Goal: Navigation & Orientation: Find specific page/section

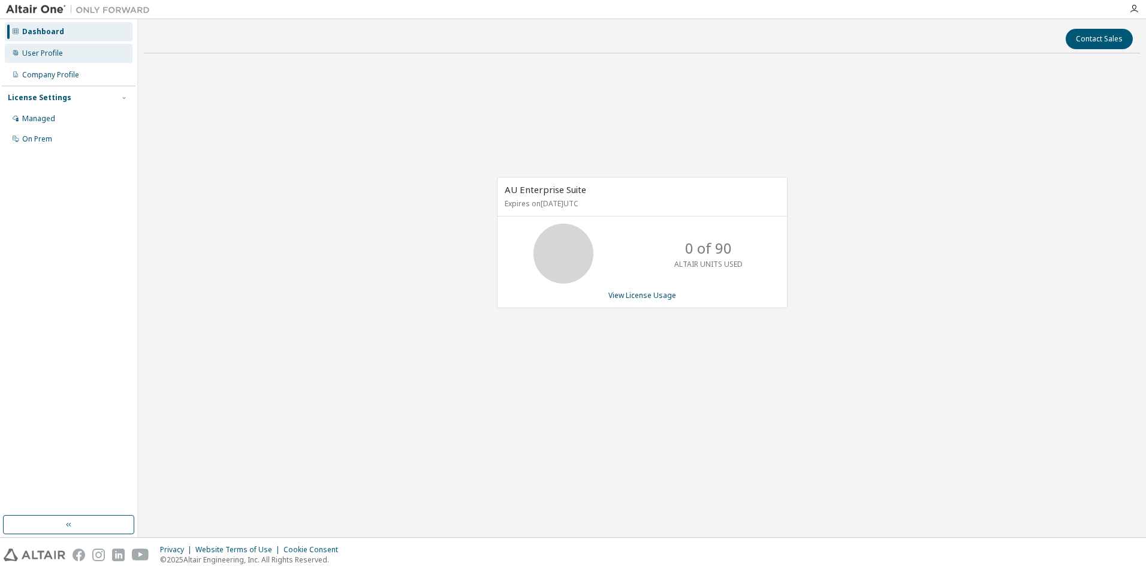
click at [44, 49] on div "User Profile" at bounding box center [42, 54] width 41 height 10
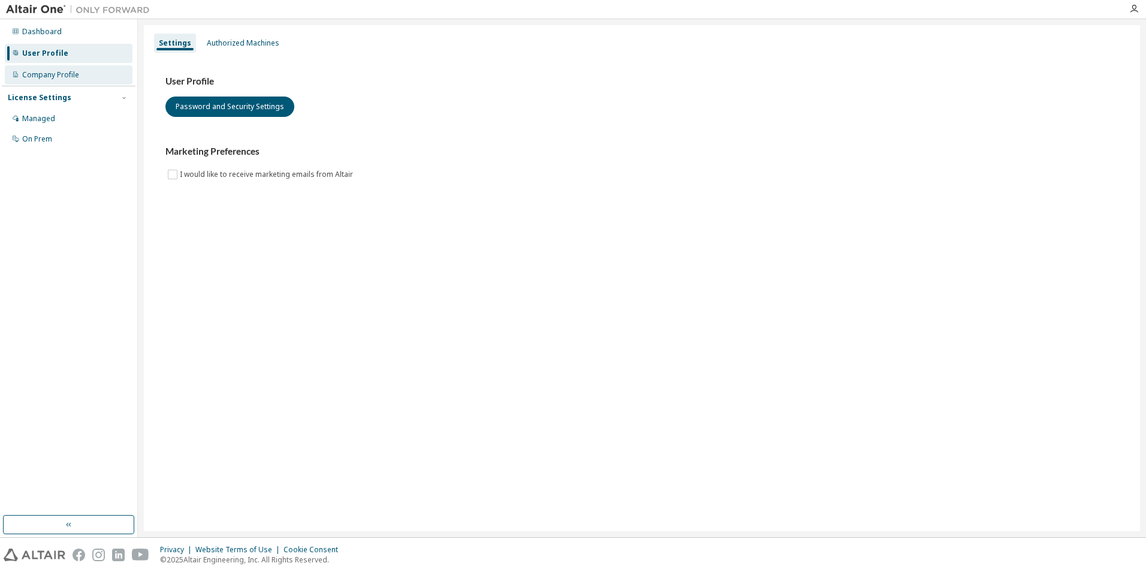
click at [46, 69] on div "Company Profile" at bounding box center [69, 74] width 128 height 19
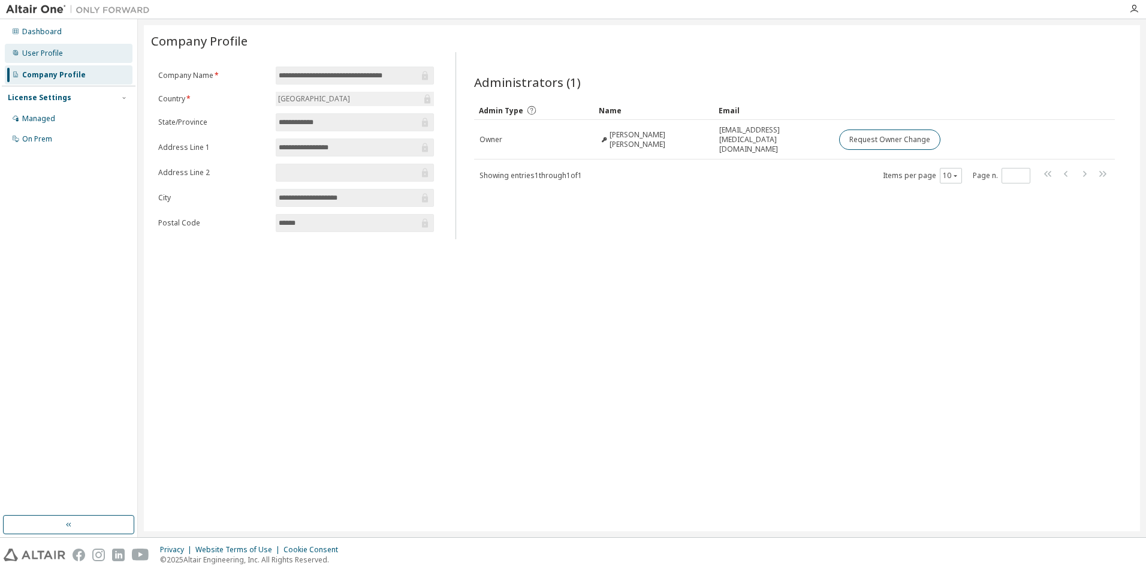
click at [33, 54] on div "User Profile" at bounding box center [42, 54] width 41 height 10
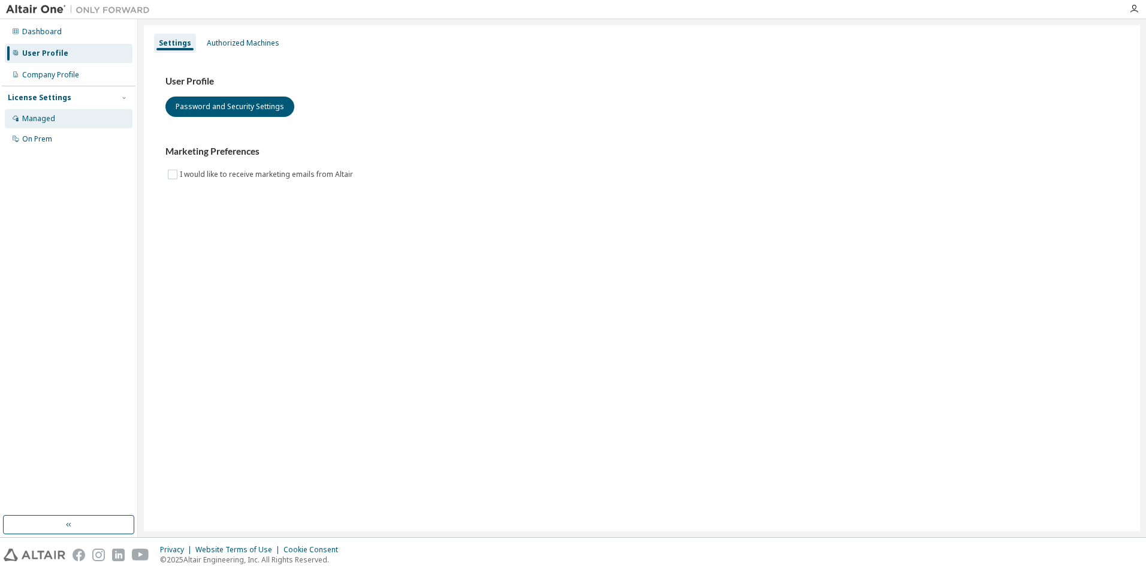
click at [28, 117] on div "Managed" at bounding box center [38, 119] width 33 height 10
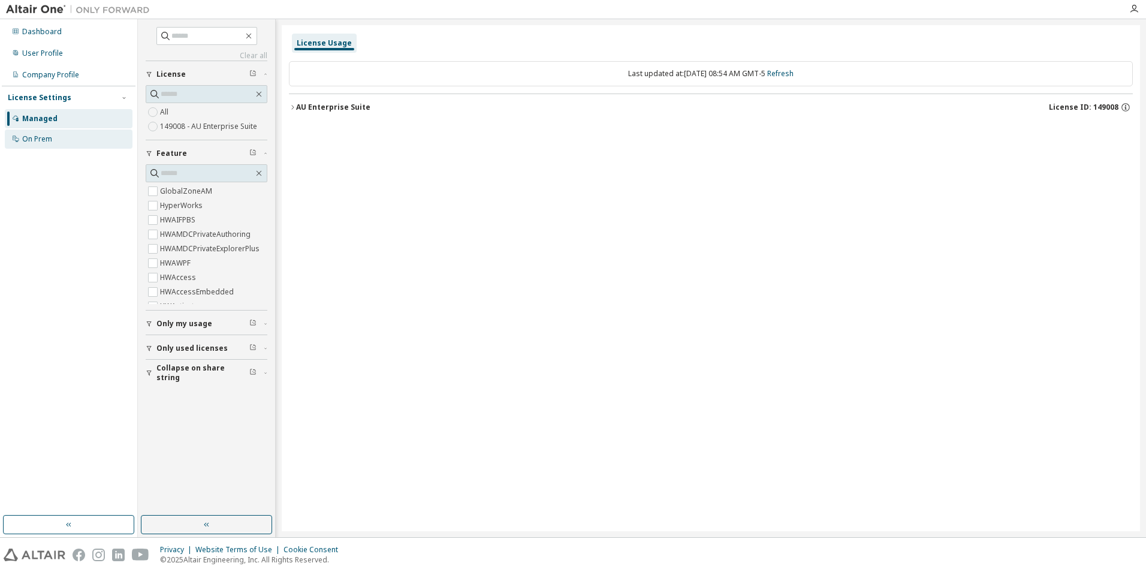
click at [41, 138] on div "On Prem" at bounding box center [37, 139] width 30 height 10
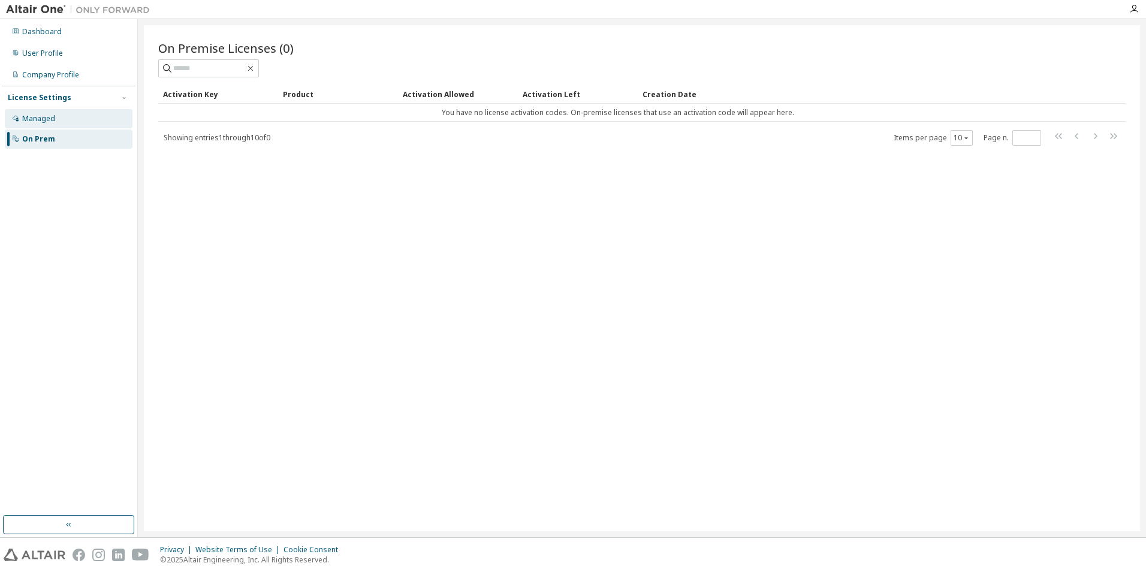
click at [44, 119] on div "Managed" at bounding box center [38, 119] width 33 height 10
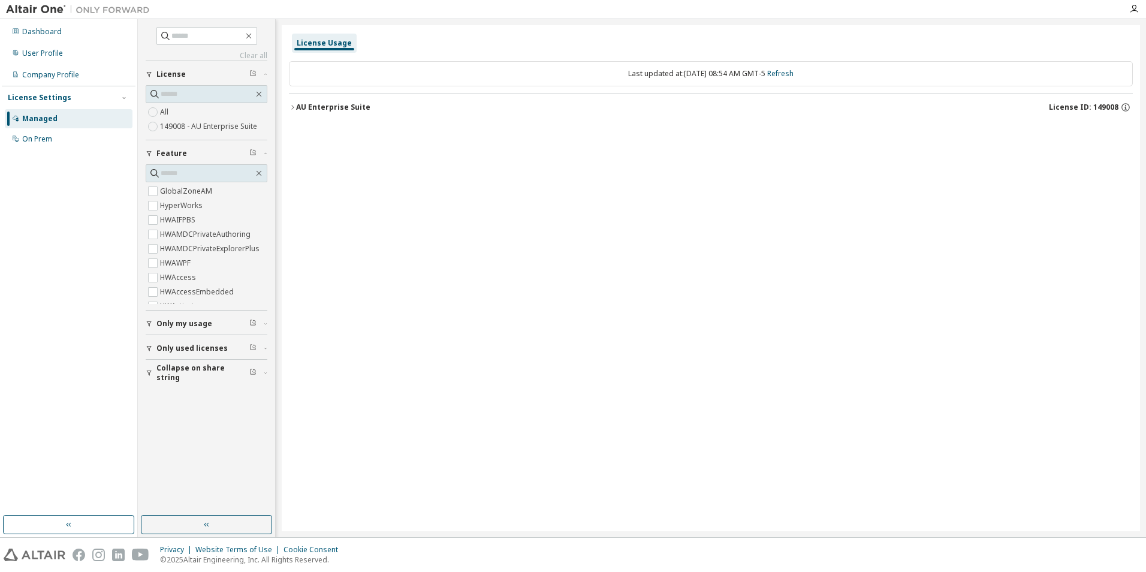
click at [181, 326] on span "Only my usage" at bounding box center [184, 324] width 56 height 10
click at [183, 323] on span "Only my usage" at bounding box center [184, 324] width 56 height 10
click at [47, 35] on div "Dashboard" at bounding box center [42, 32] width 40 height 10
